Goal: Find specific page/section: Find specific page/section

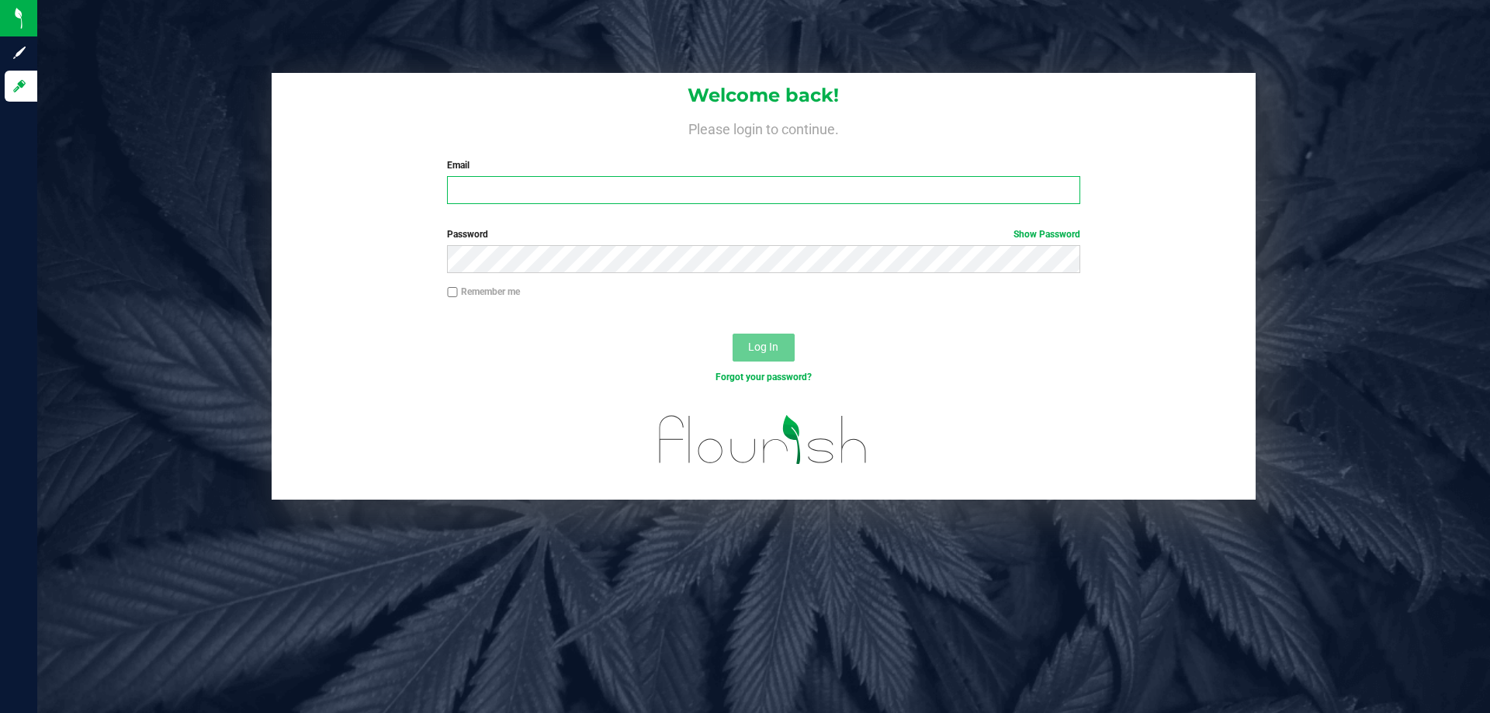
click at [544, 203] on input "Email" at bounding box center [763, 190] width 633 height 28
type input "[EMAIL_ADDRESS][DOMAIN_NAME]"
click at [733, 334] on button "Log In" at bounding box center [764, 348] width 62 height 28
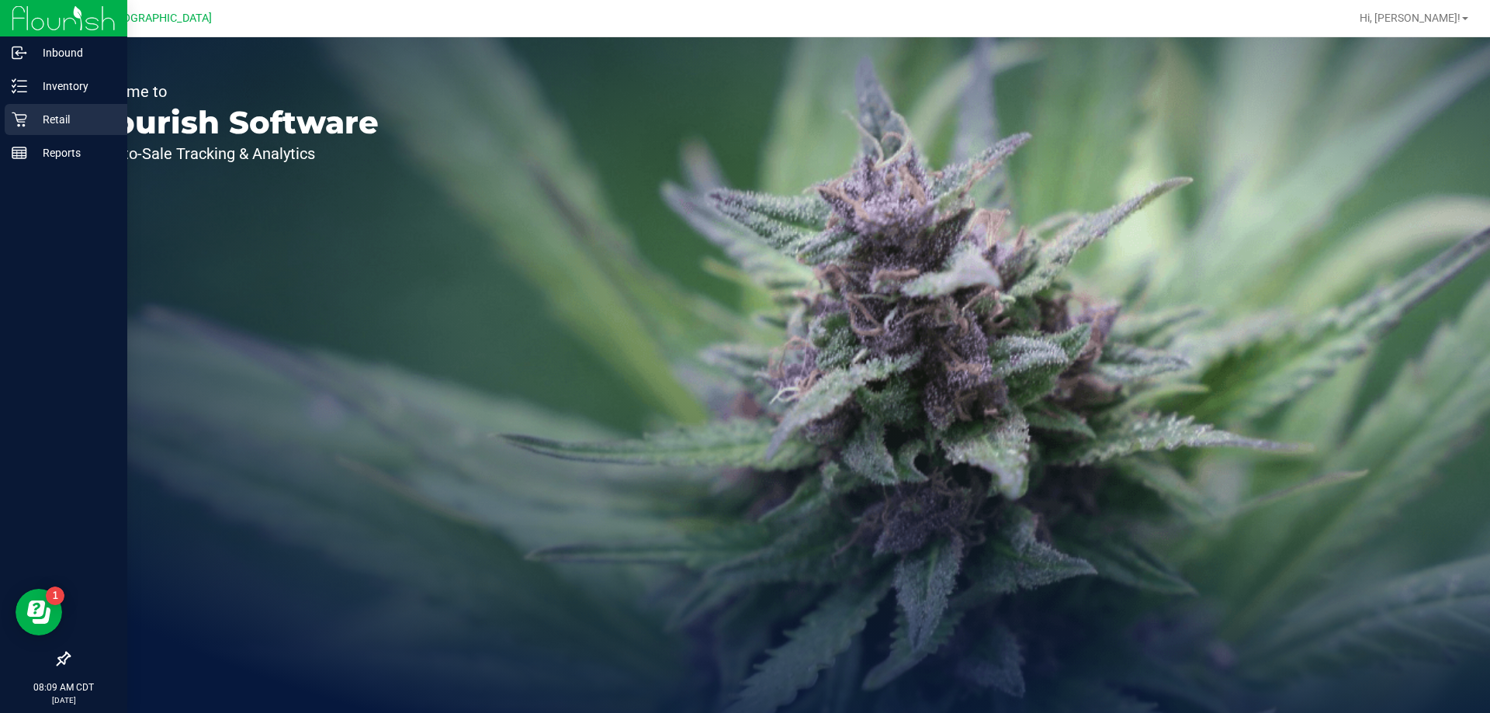
click at [18, 121] on icon at bounding box center [19, 120] width 15 height 15
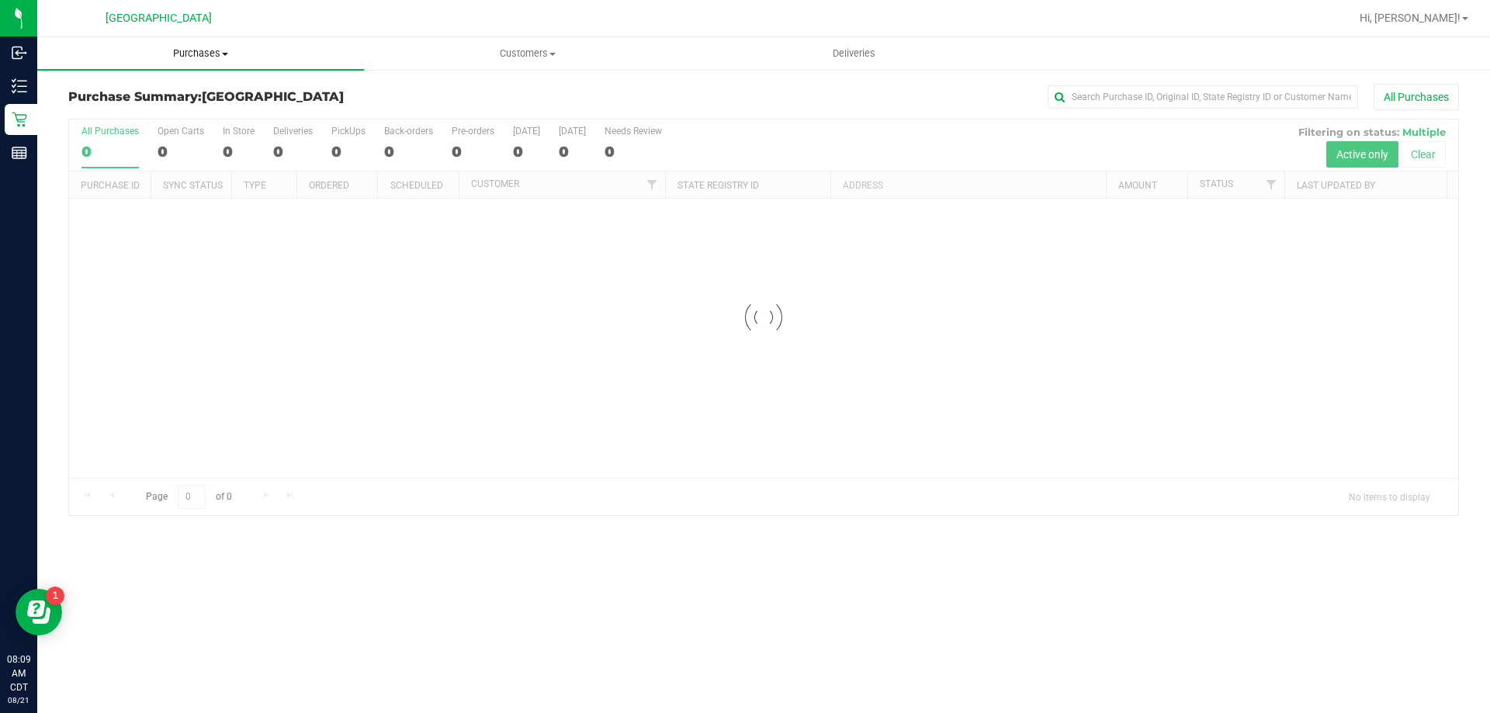
click at [208, 47] on span "Purchases" at bounding box center [200, 54] width 327 height 14
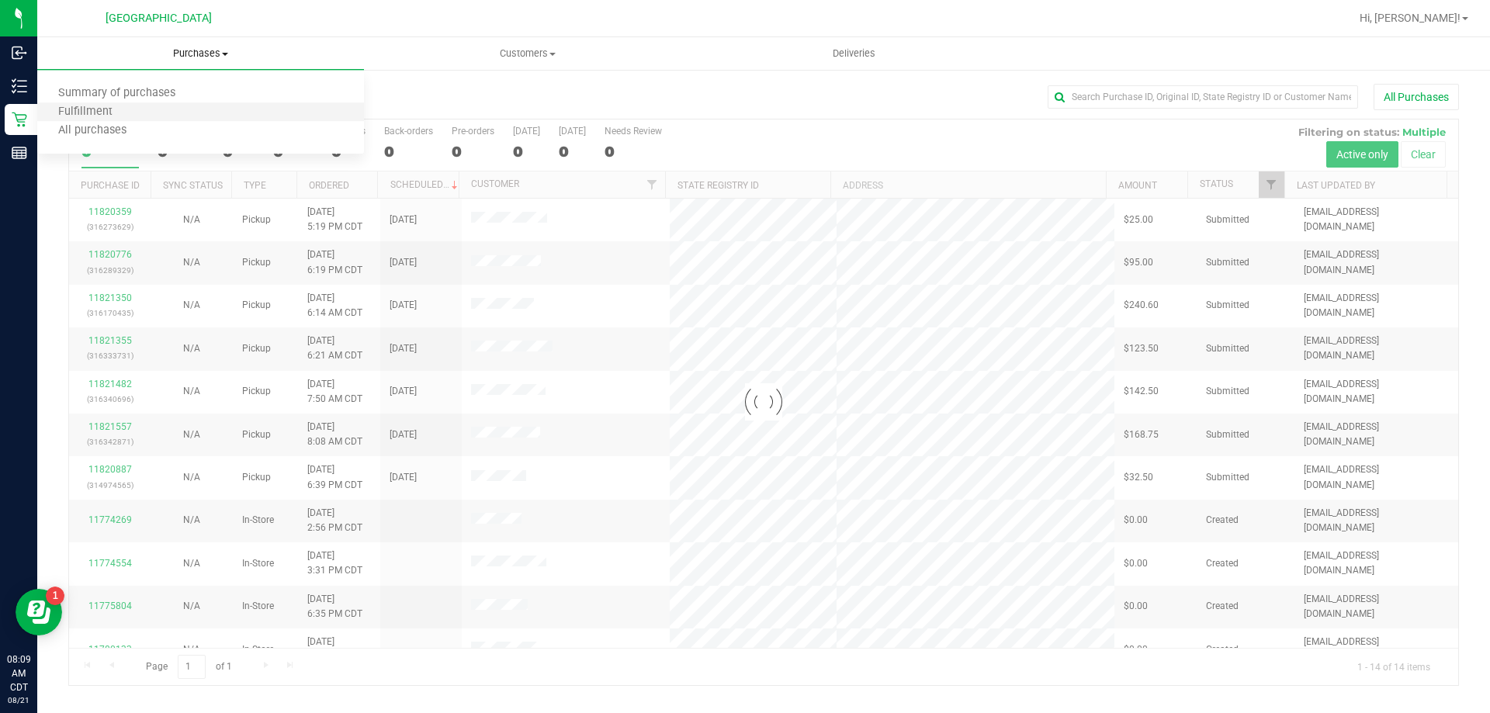
click at [151, 113] on li "Fulfillment" at bounding box center [200, 112] width 327 height 19
